Goal: Task Accomplishment & Management: Manage account settings

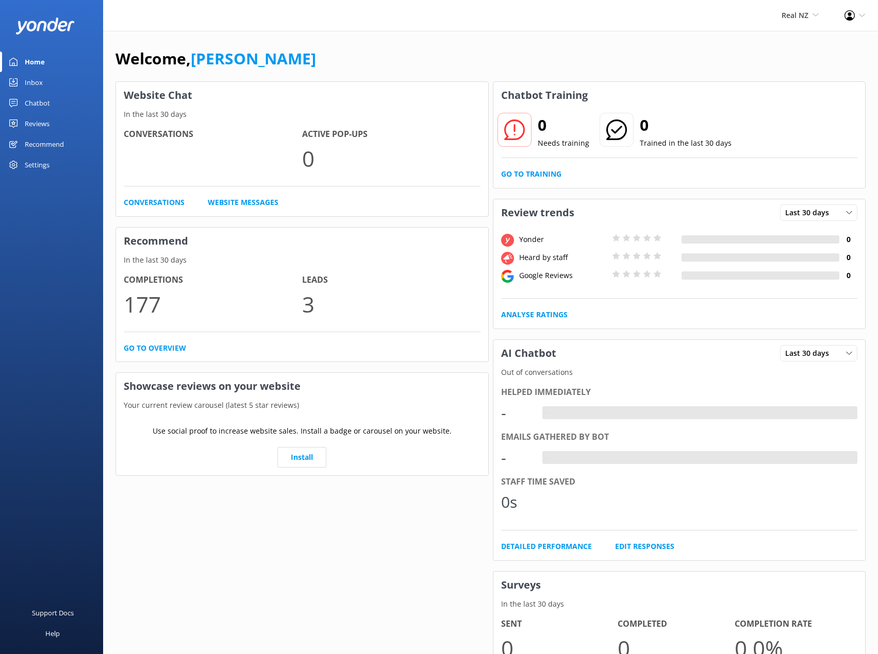
click at [40, 96] on div "Chatbot" at bounding box center [37, 103] width 25 height 21
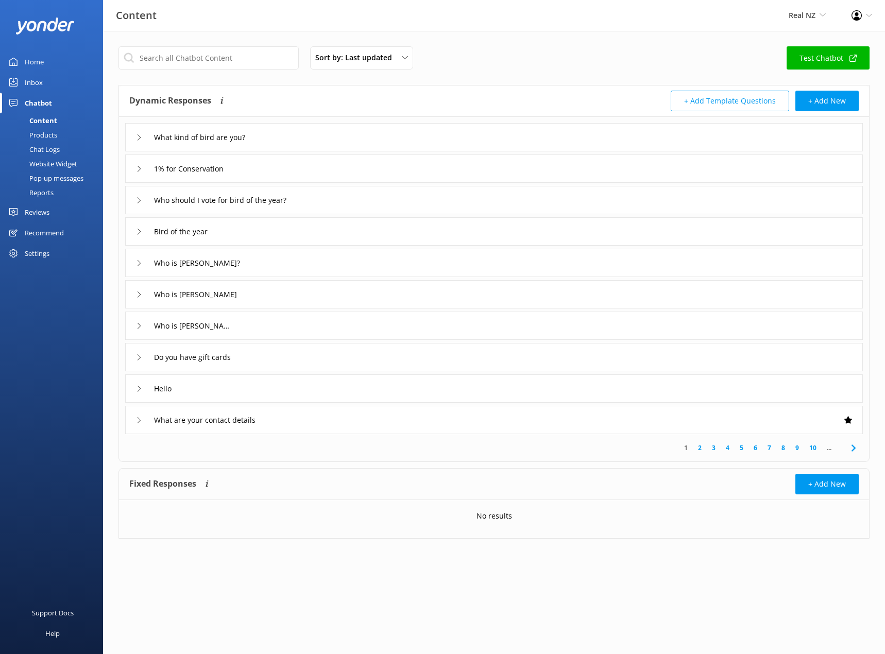
click at [61, 178] on div "Pop-up messages" at bounding box center [44, 178] width 77 height 14
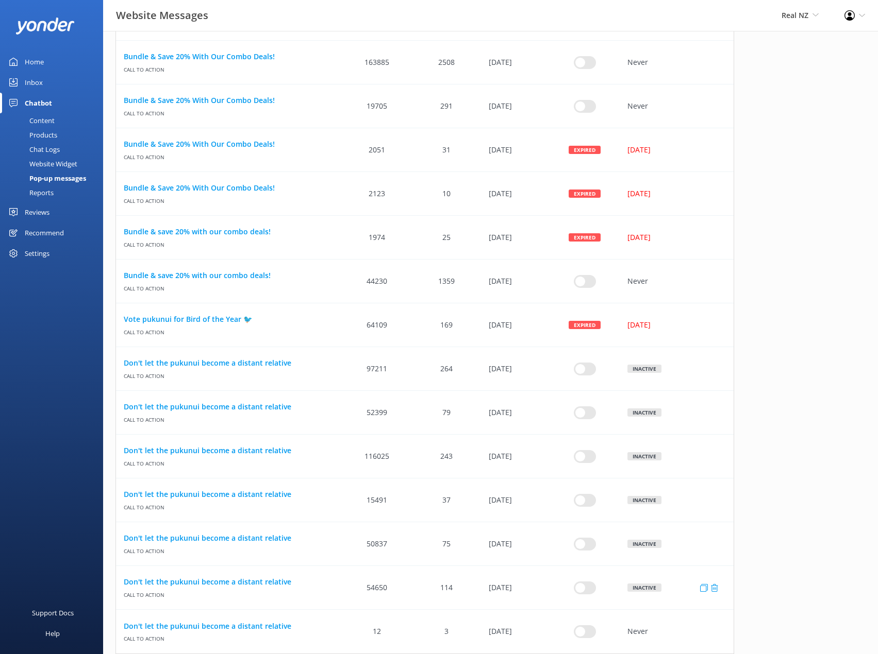
scroll to position [787, 0]
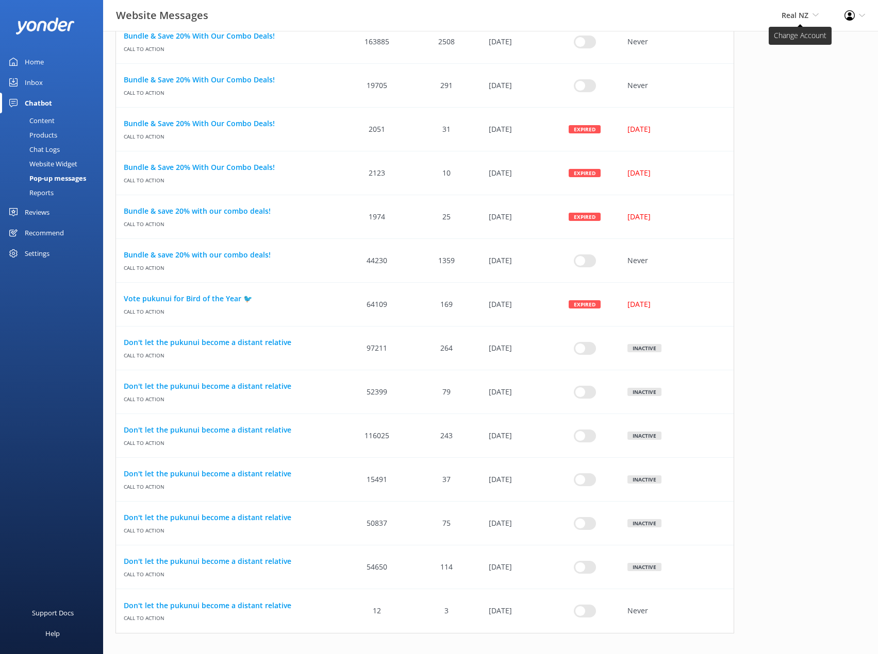
click at [791, 16] on span "Real NZ" at bounding box center [794, 15] width 27 height 10
click at [790, 72] on link "Cardrona x Treble Cone" at bounding box center [780, 69] width 103 height 25
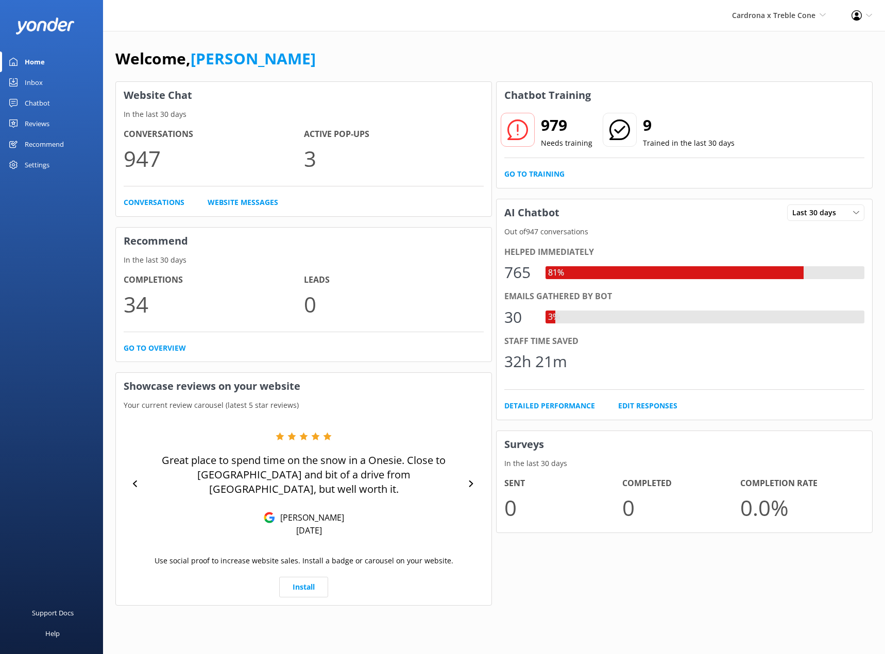
click at [45, 97] on div "Chatbot" at bounding box center [37, 103] width 25 height 21
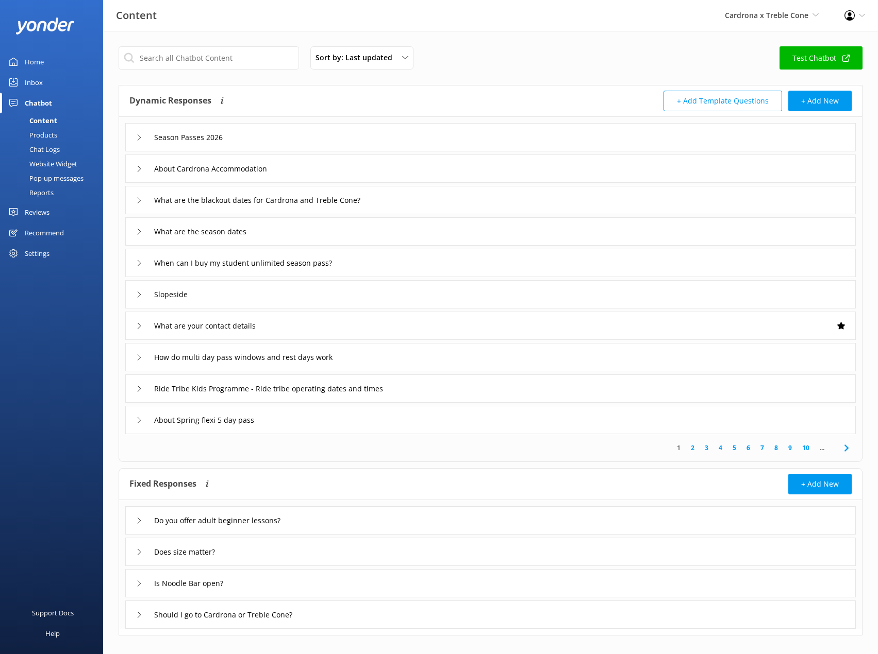
click at [52, 179] on div "Pop-up messages" at bounding box center [44, 178] width 77 height 14
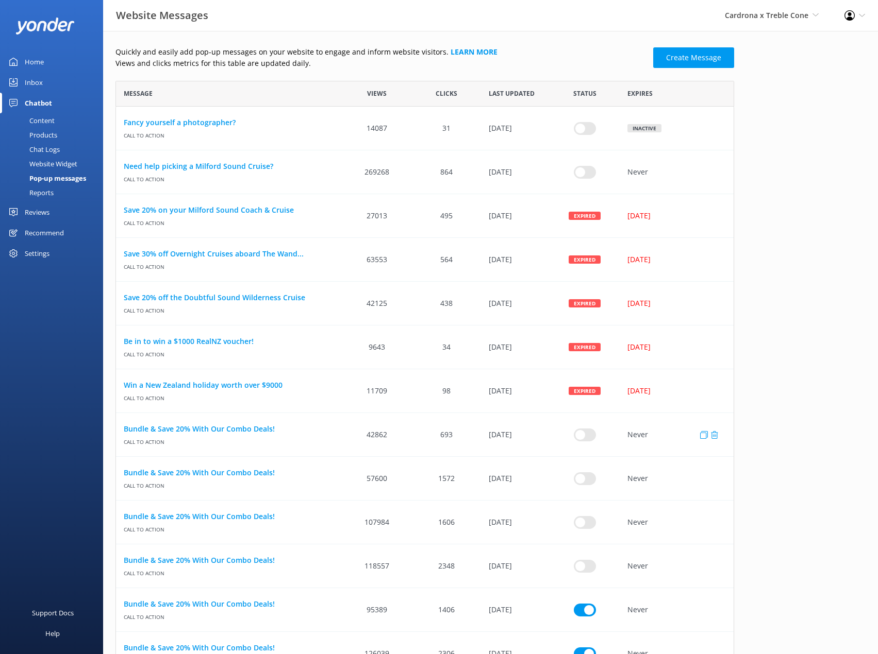
checkbox input "true"
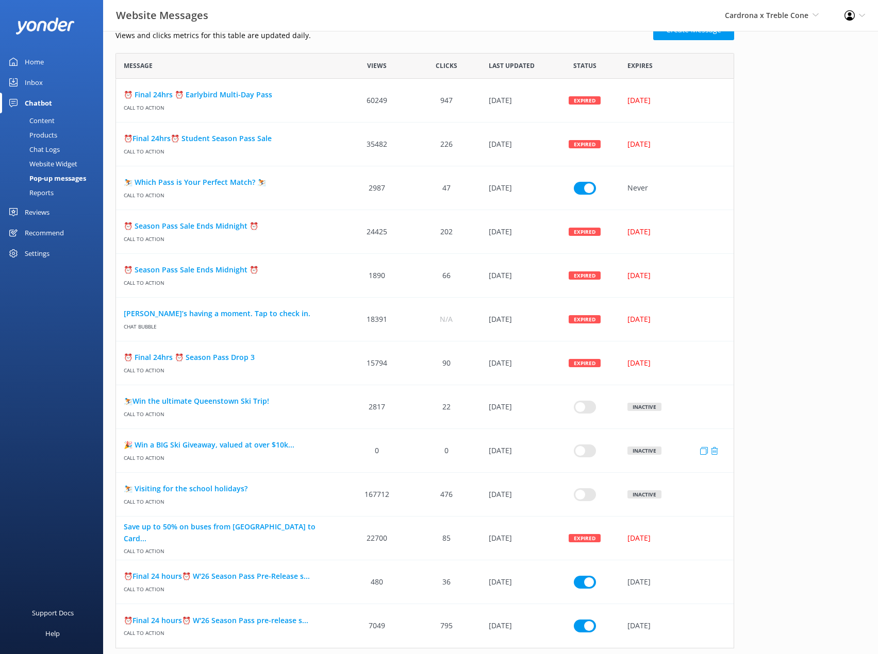
scroll to position [43, 0]
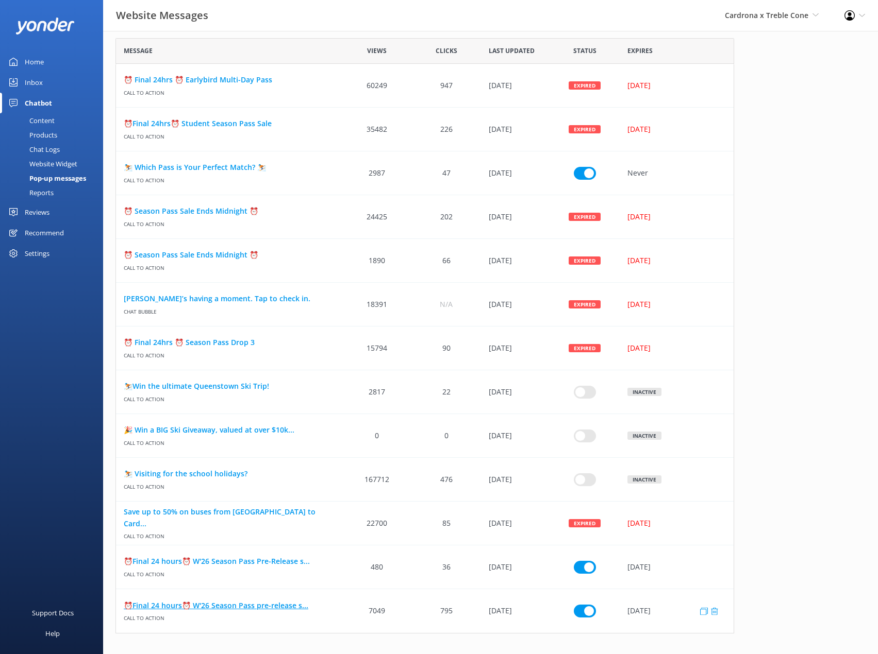
click at [273, 609] on link "⏰Final 24 hours⏰ W'26 Season Pass pre-release s..." at bounding box center [229, 605] width 211 height 11
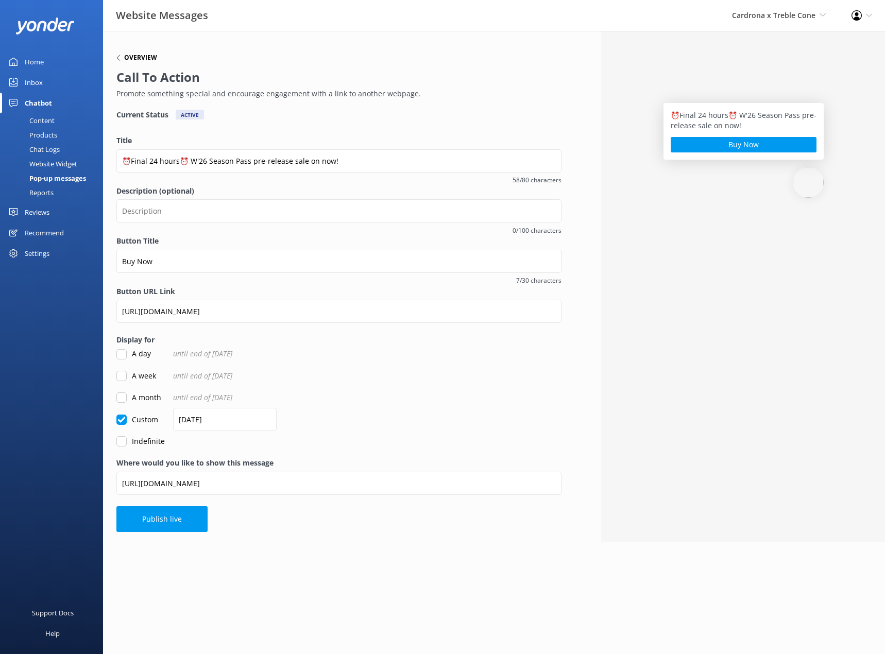
click at [129, 56] on h6 "Overview" at bounding box center [140, 58] width 33 height 6
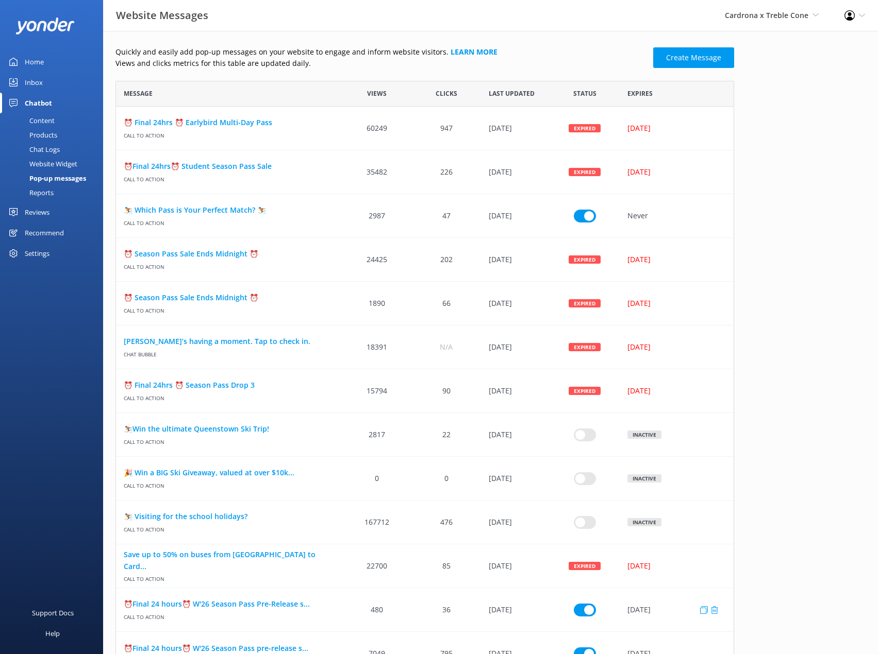
scroll to position [43, 0]
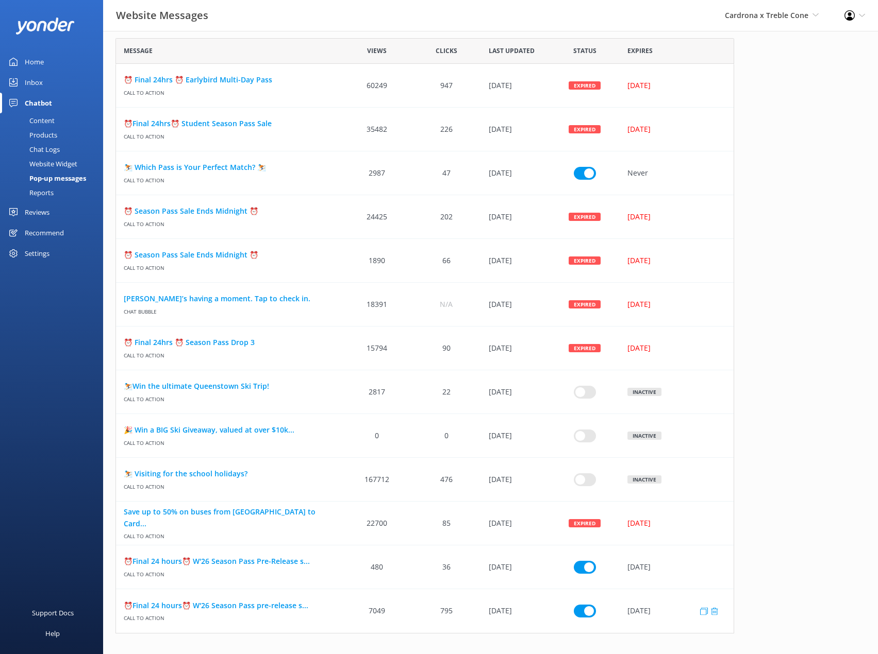
drag, startPoint x: 571, startPoint y: 605, endPoint x: 578, endPoint y: 609, distance: 7.4
click at [573, 606] on div "row" at bounding box center [584, 611] width 69 height 44
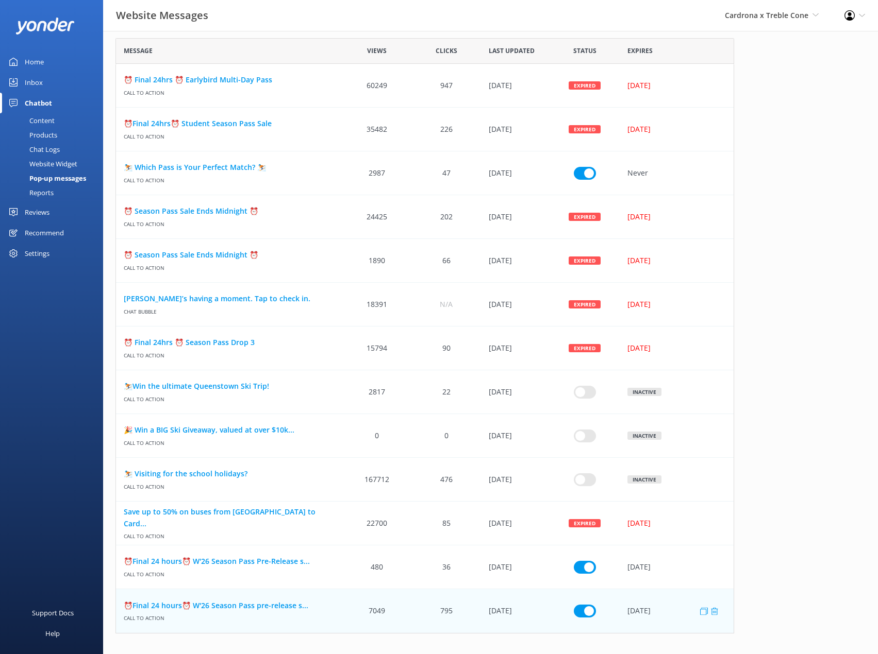
click at [578, 609] on input "row" at bounding box center [585, 611] width 22 height 13
checkbox input "false"
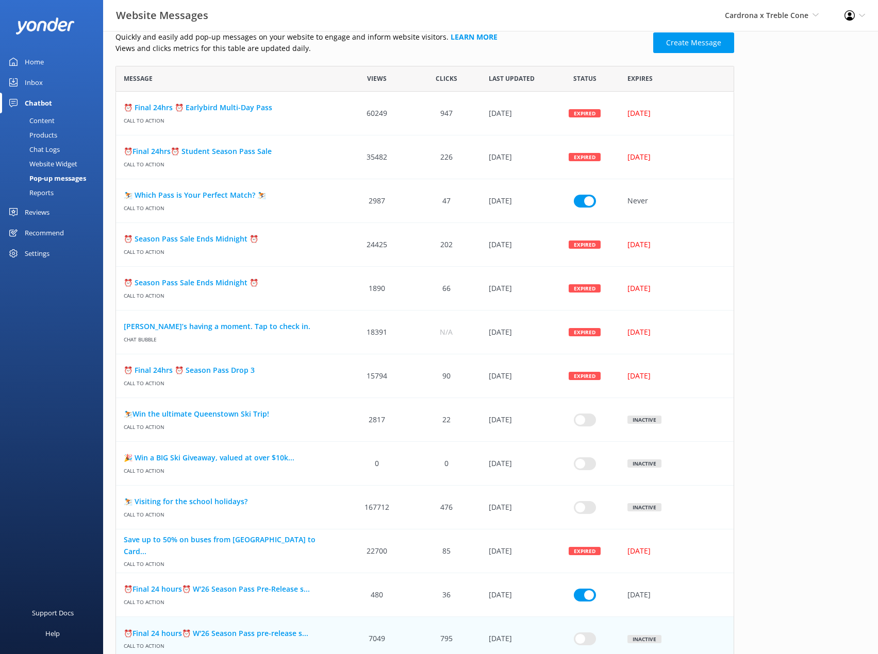
scroll to position [0, 0]
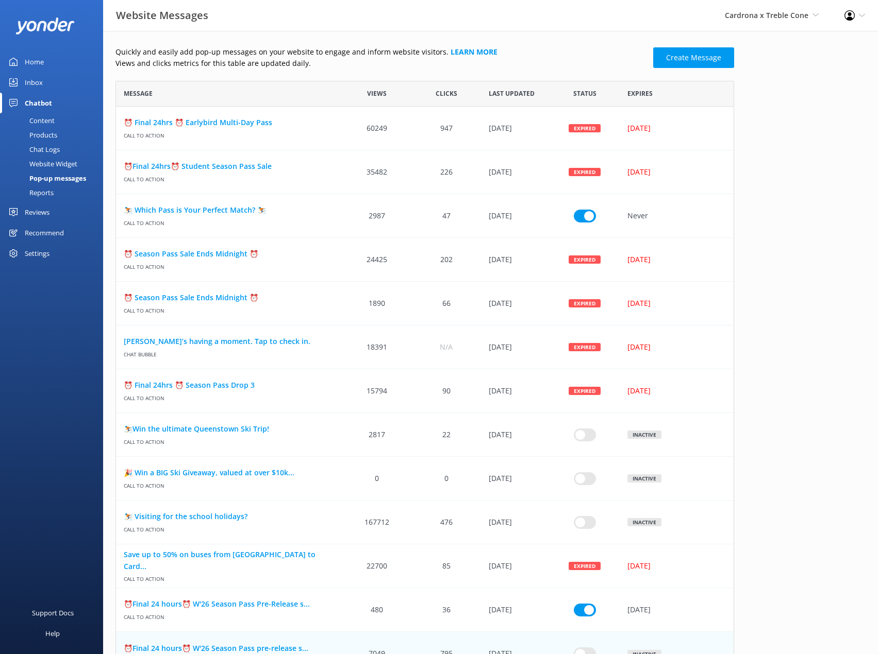
click at [444, 61] on p "Views and clicks metrics for this table are updated daily." at bounding box center [380, 63] width 531 height 11
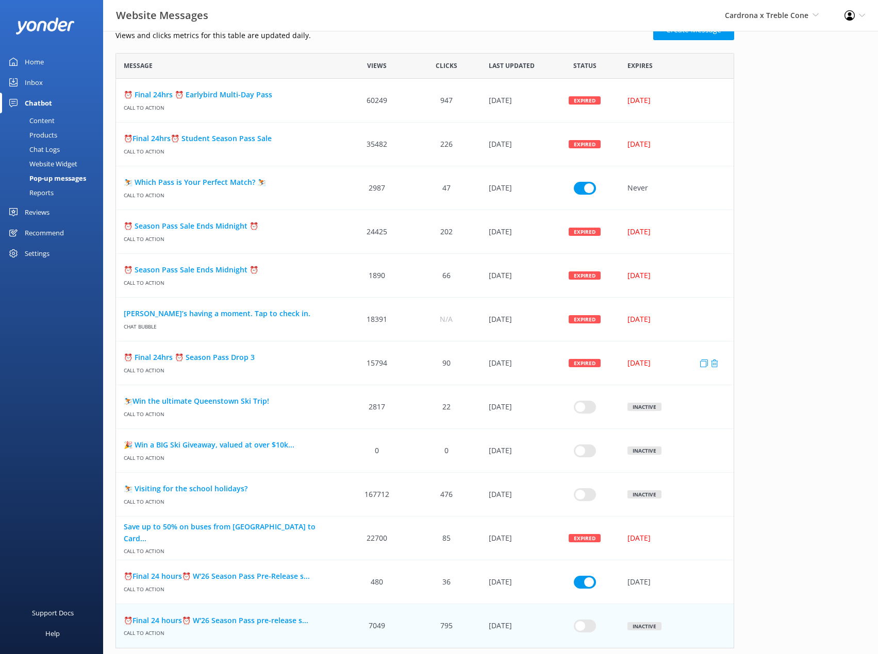
scroll to position [43, 0]
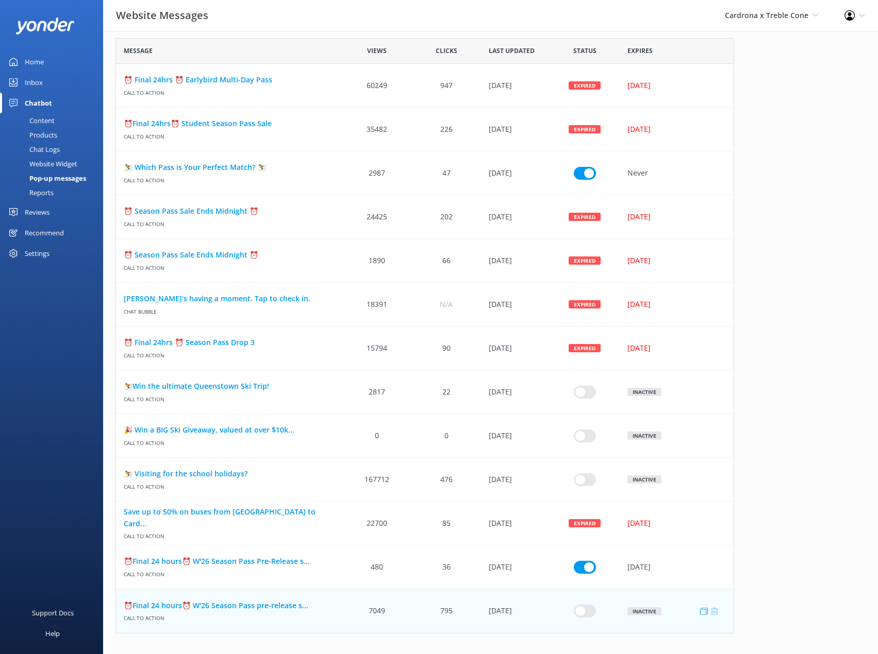
click at [712, 614] on use "row" at bounding box center [714, 612] width 7 height 8
drag, startPoint x: 596, startPoint y: 570, endPoint x: 588, endPoint y: 568, distance: 7.5
click at [596, 571] on div "row" at bounding box center [584, 568] width 69 height 44
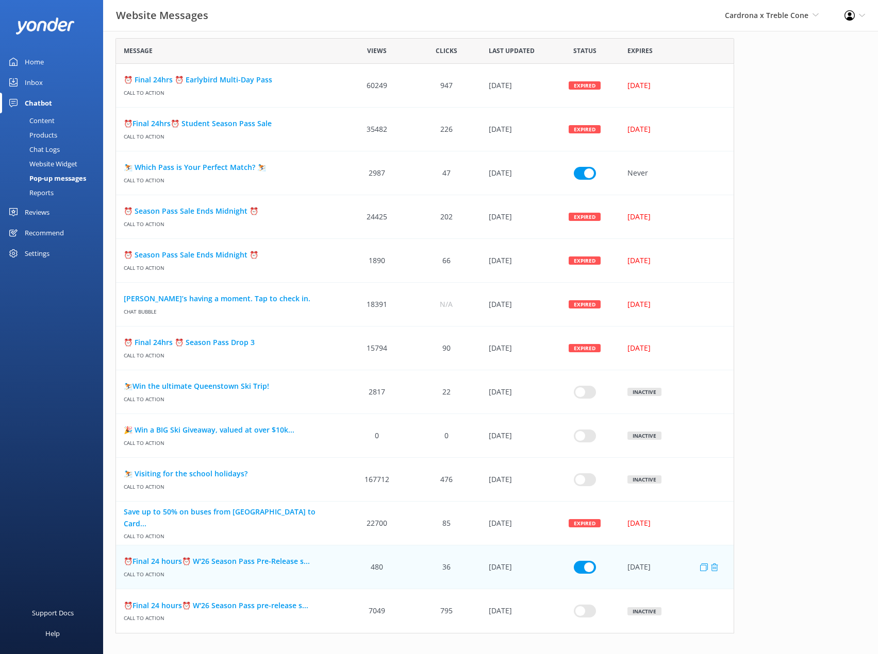
click at [585, 568] on input "row" at bounding box center [585, 567] width 22 height 13
checkbox input "false"
click at [794, 419] on div "Quickly and easily add pop-up messages on your website to engage and inform web…" at bounding box center [490, 321] width 774 height 666
click at [40, 69] on div "Home" at bounding box center [34, 62] width 19 height 21
